Goal: Find specific page/section: Find specific page/section

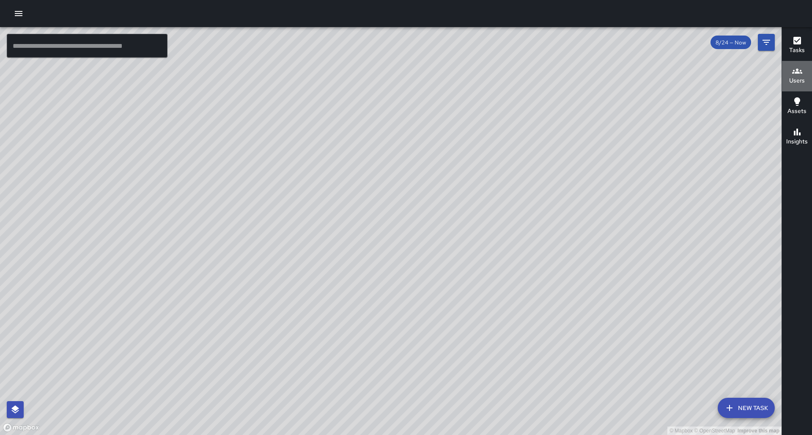
click at [799, 71] on icon "button" at bounding box center [797, 71] width 10 height 10
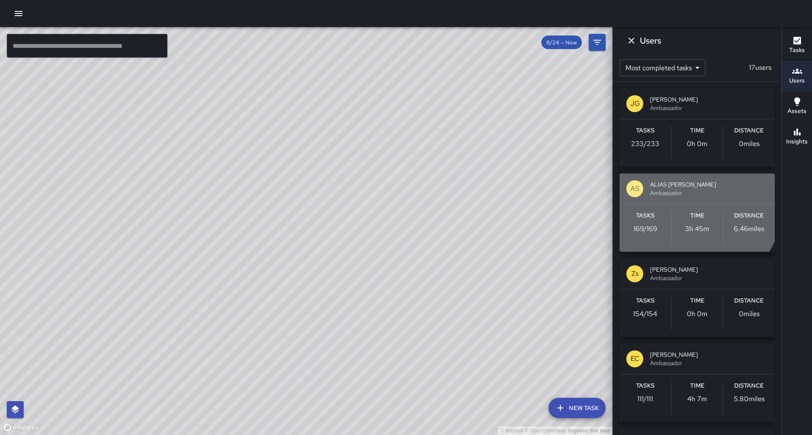
click at [671, 193] on span "Ambassador" at bounding box center [709, 193] width 118 height 8
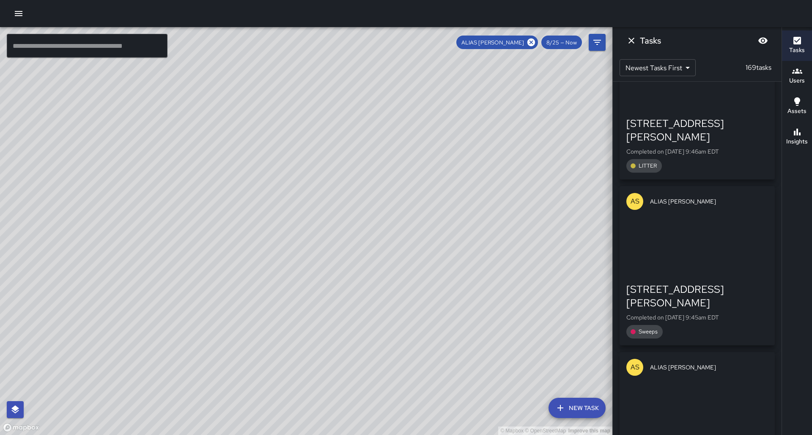
scroll to position [2627, 0]
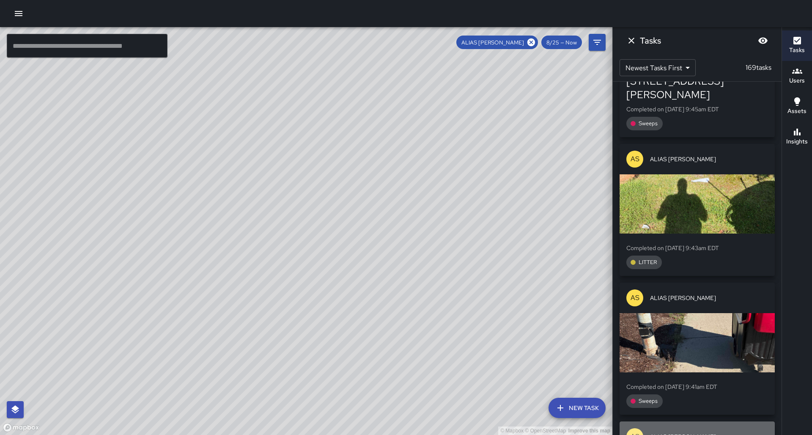
click at [695, 421] on div "AS ALIAS [PERSON_NAME]" at bounding box center [696, 436] width 155 height 30
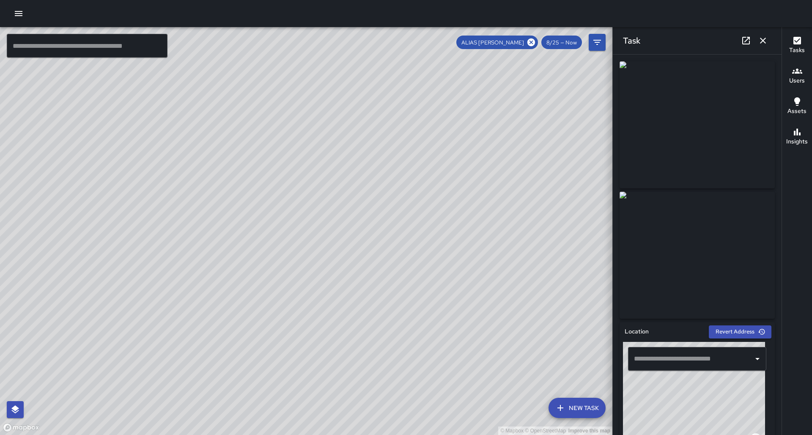
click at [799, 97] on icon "button" at bounding box center [797, 101] width 10 height 10
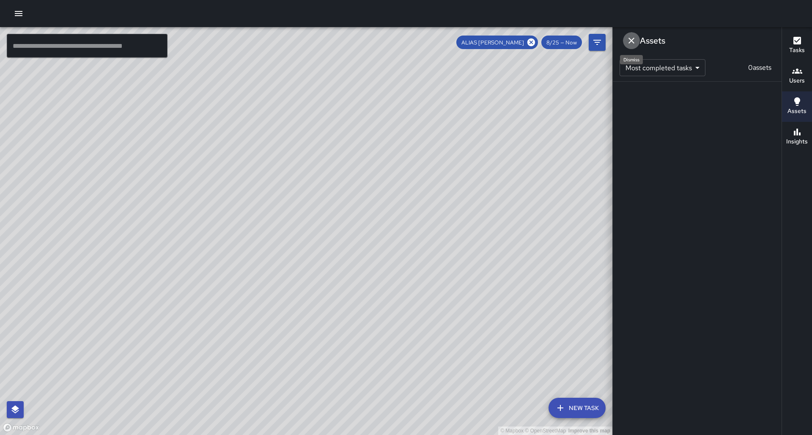
click at [635, 40] on icon "Dismiss" at bounding box center [631, 41] width 10 height 10
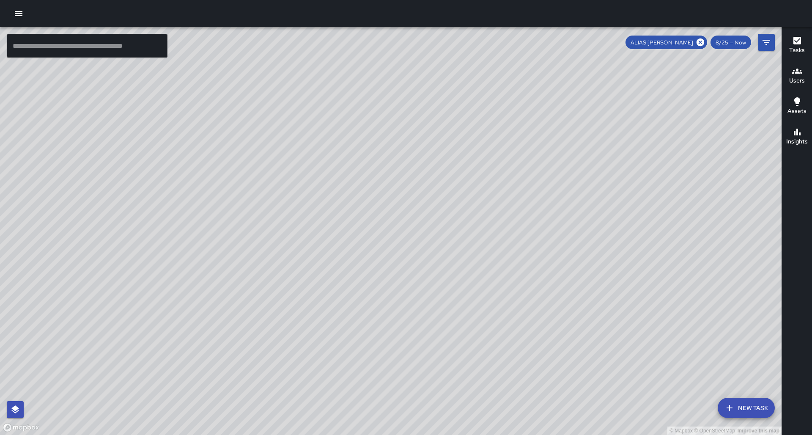
click at [805, 75] on button "Users" at bounding box center [797, 76] width 30 height 30
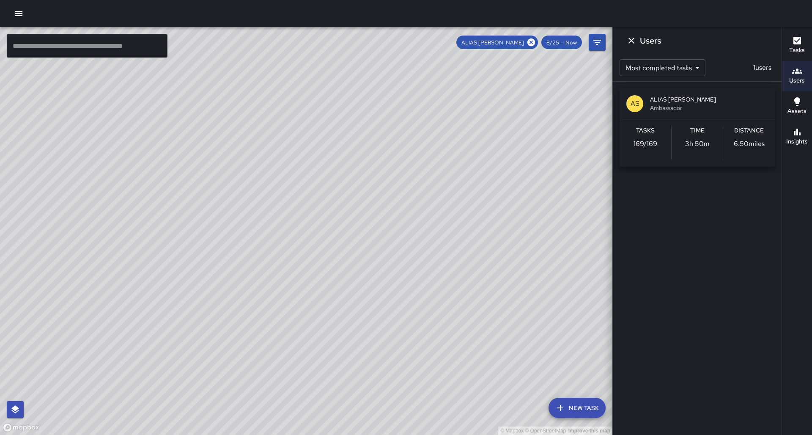
click at [793, 145] on h6 "Insights" at bounding box center [797, 141] width 22 height 9
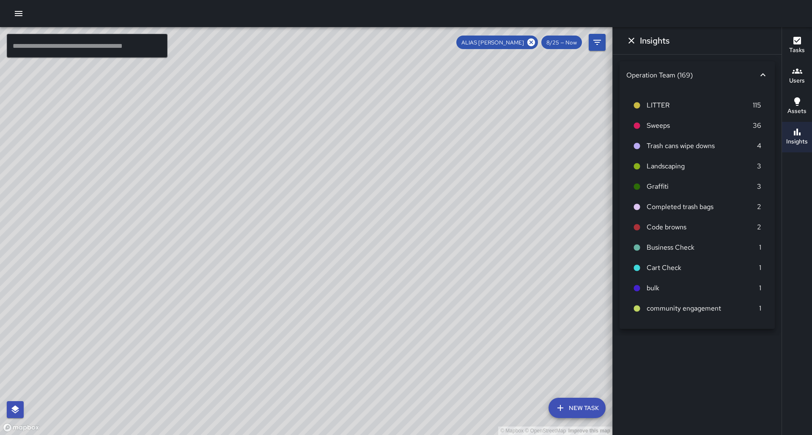
click at [741, 124] on span "Sweeps" at bounding box center [699, 125] width 106 height 10
click at [760, 122] on p "36" at bounding box center [756, 125] width 8 height 10
click at [634, 125] on icon at bounding box center [637, 126] width 6 height 6
click at [644, 125] on div at bounding box center [640, 126] width 14 height 8
click at [636, 125] on icon at bounding box center [637, 126] width 6 height 6
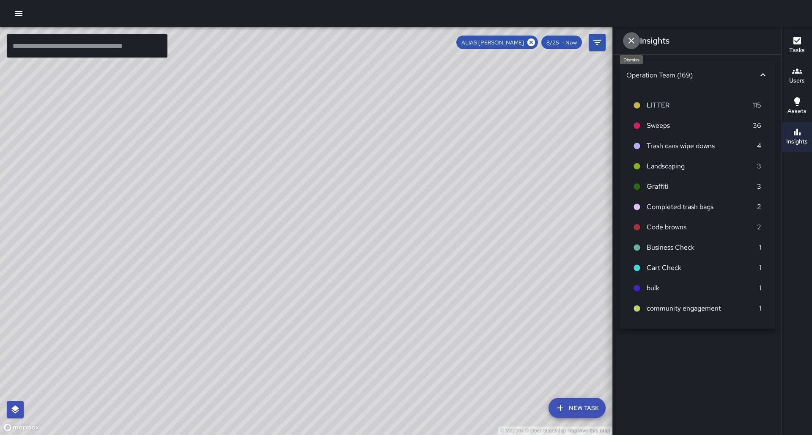
click at [633, 38] on icon "Dismiss" at bounding box center [631, 41] width 6 height 6
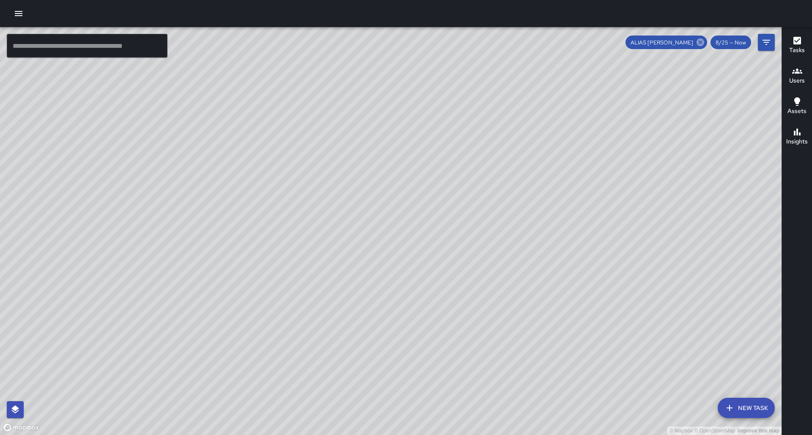
click at [702, 43] on icon at bounding box center [700, 42] width 8 height 8
click at [762, 42] on icon "Filters" at bounding box center [766, 42] width 10 height 10
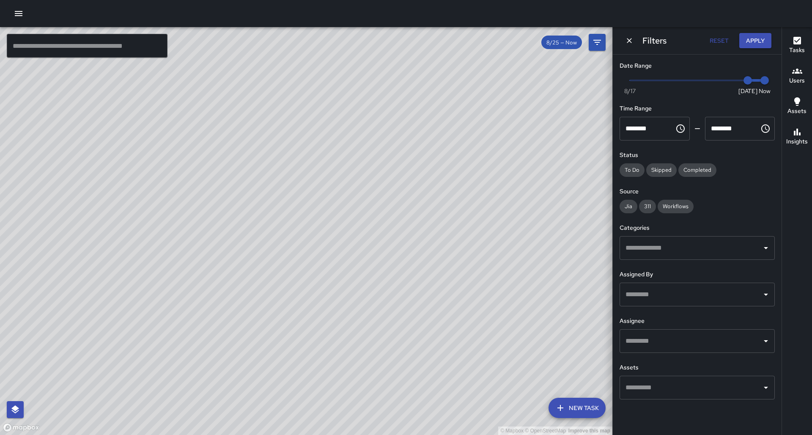
click at [498, 79] on div "© Mapbox © OpenStreetMap Improve this map" at bounding box center [306, 231] width 612 height 408
click at [629, 41] on icon "Dismiss" at bounding box center [628, 40] width 5 height 5
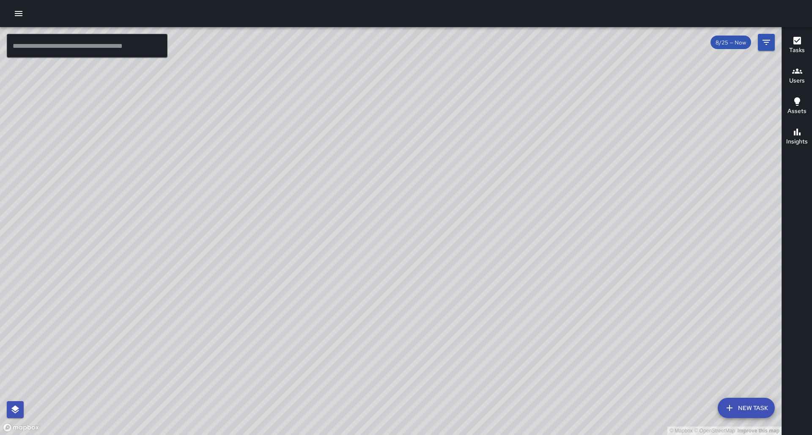
click at [732, 39] on span "8/25 — Now" at bounding box center [730, 42] width 41 height 7
